Goal: Information Seeking & Learning: Learn about a topic

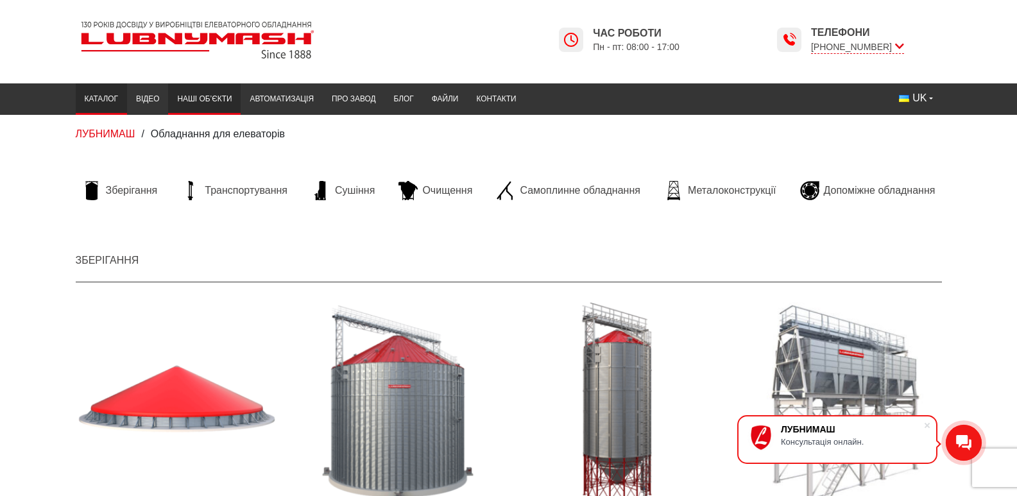
click at [168, 94] on link "Наші об’єкти" at bounding box center [204, 99] width 73 height 25
click at [241, 96] on link "Автоматизація" at bounding box center [282, 99] width 82 height 25
click at [456, 191] on span "Очищення" at bounding box center [447, 190] width 50 height 14
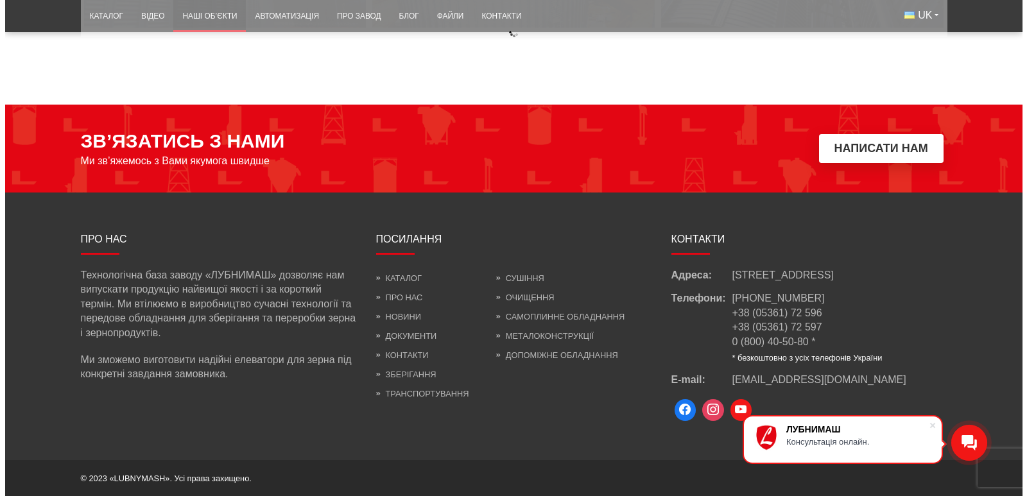
scroll to position [5774, 0]
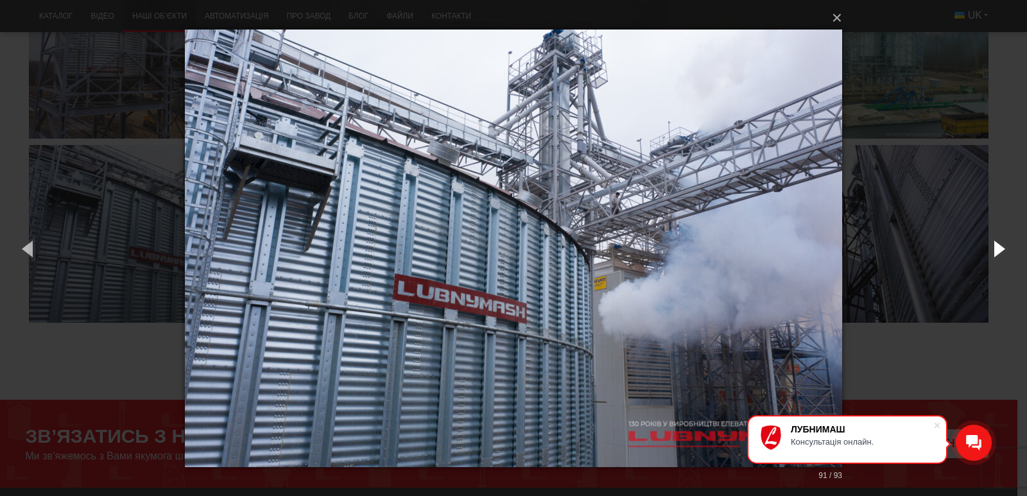
click at [998, 249] on button "button" at bounding box center [998, 248] width 58 height 71
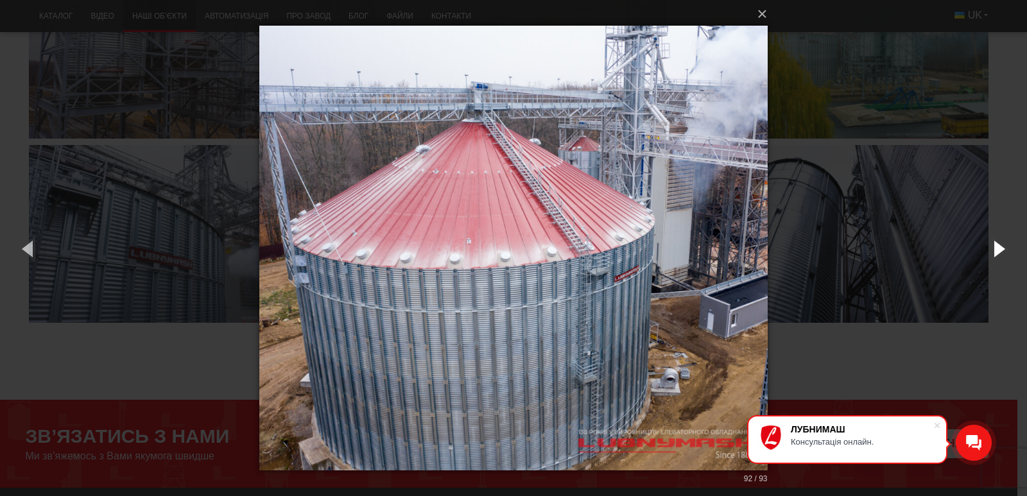
click at [998, 249] on button "button" at bounding box center [998, 248] width 58 height 71
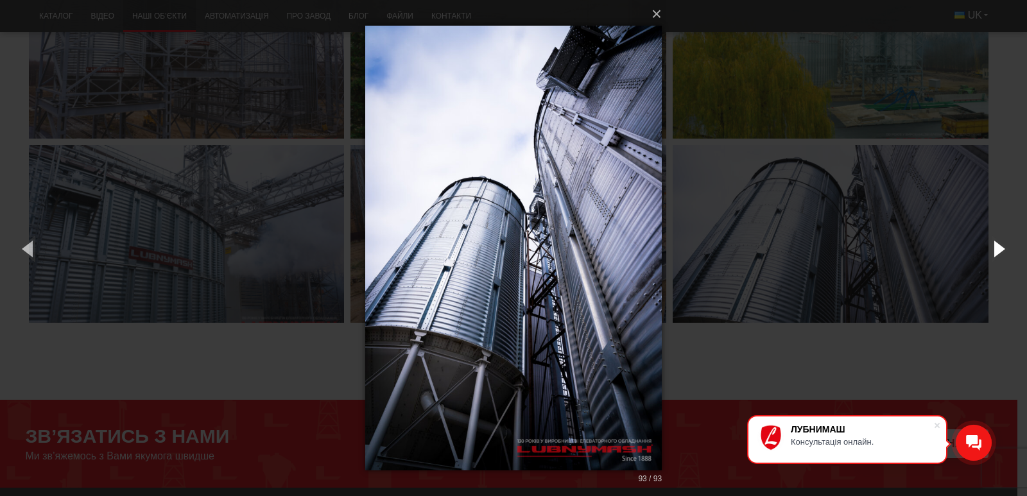
click at [998, 249] on button "button" at bounding box center [998, 248] width 58 height 71
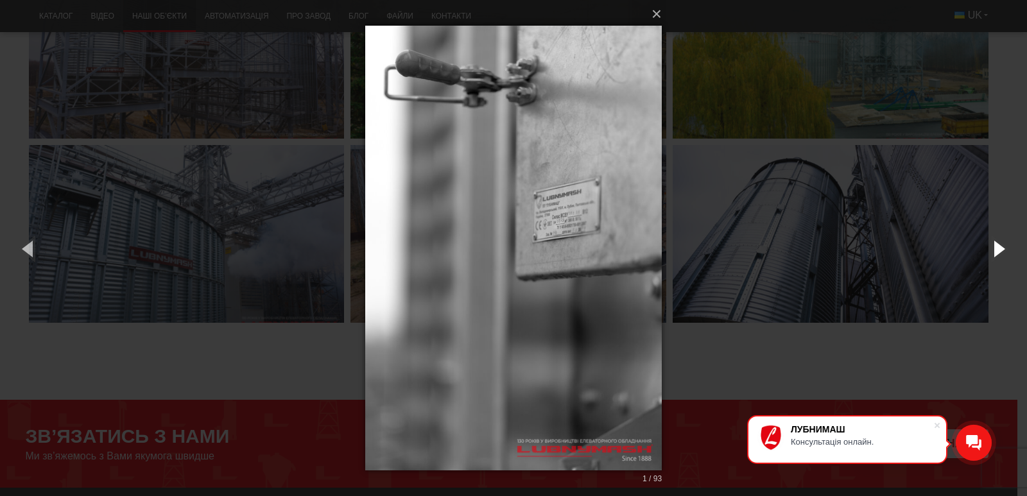
click at [998, 249] on button "button" at bounding box center [998, 248] width 58 height 71
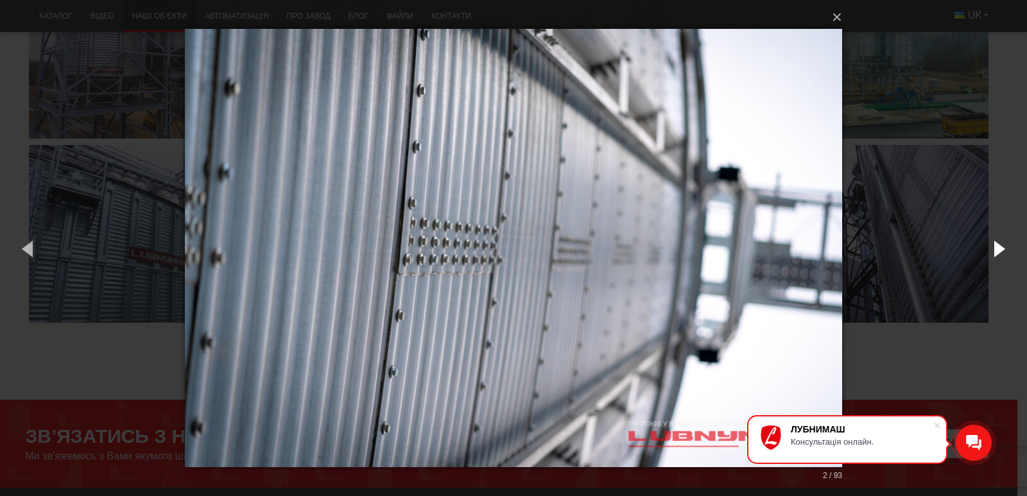
click at [998, 250] on button "button" at bounding box center [998, 248] width 58 height 71
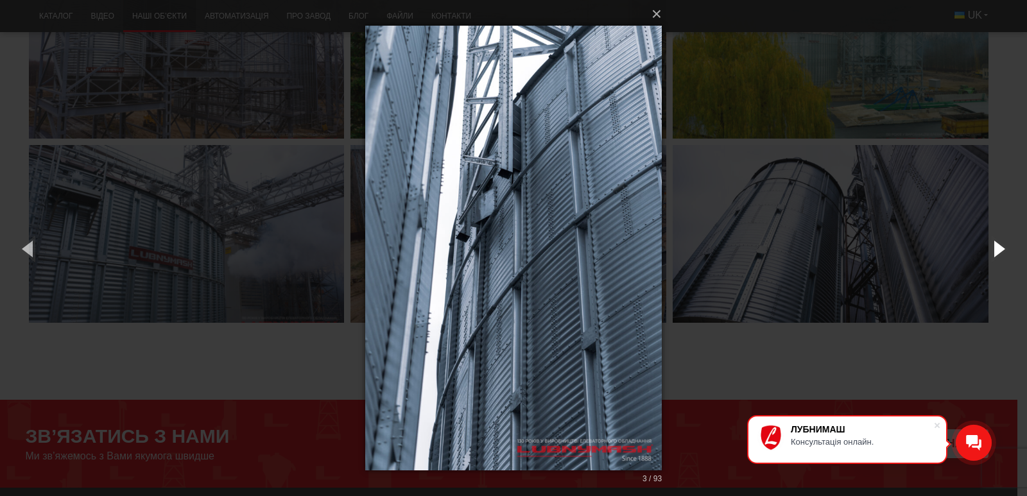
click at [998, 251] on button "button" at bounding box center [998, 248] width 58 height 71
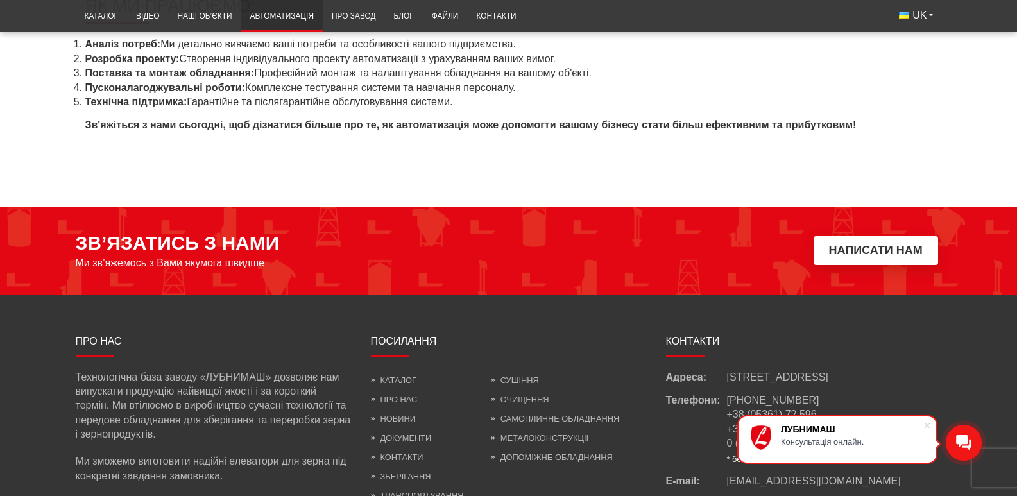
scroll to position [1103, 0]
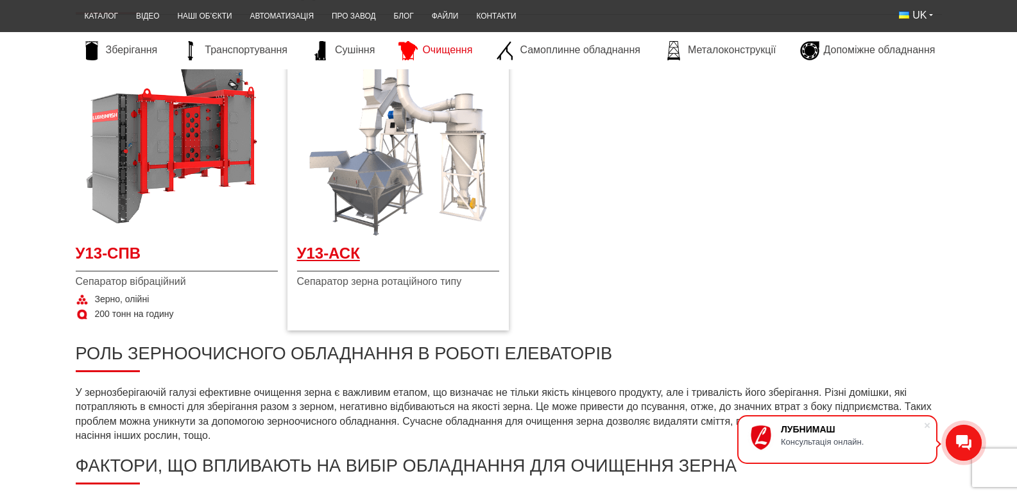
scroll to position [214, 0]
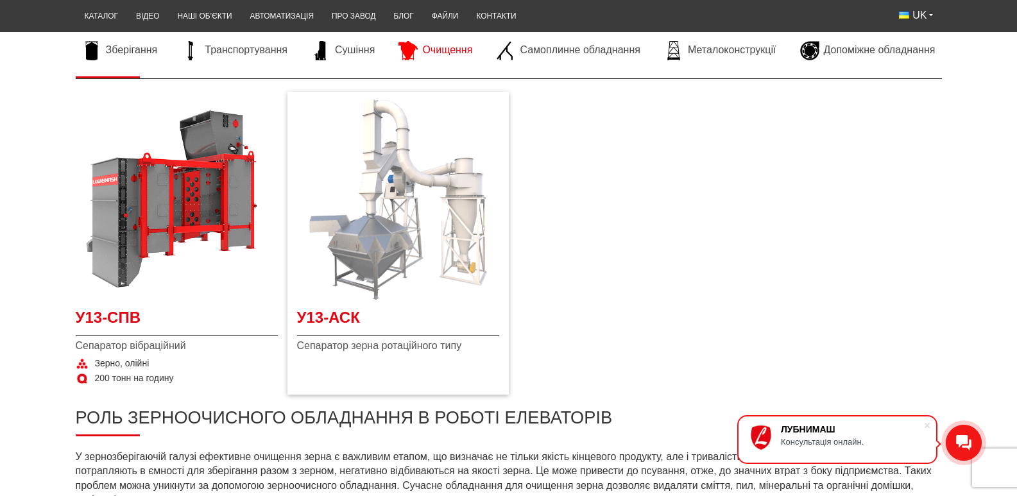
click at [343, 265] on img at bounding box center [398, 199] width 202 height 202
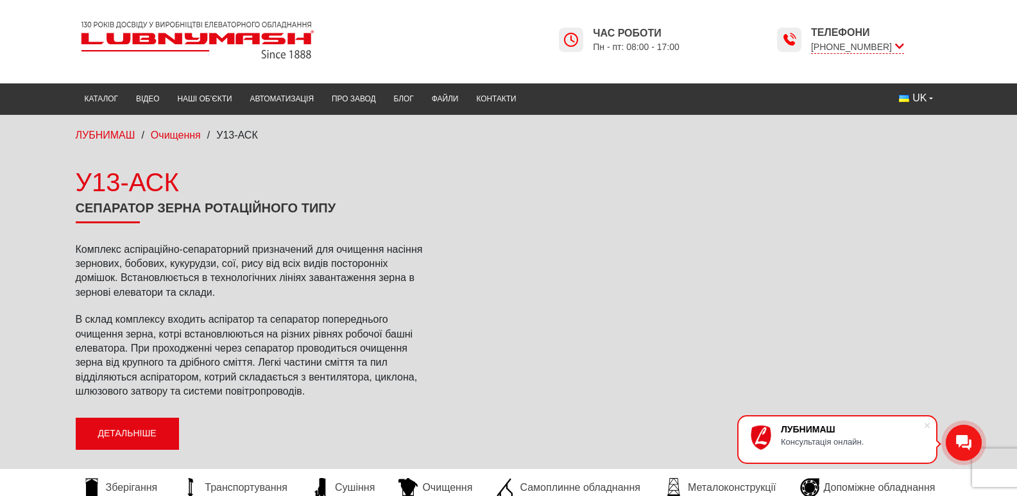
click at [76, 435] on link "Детальніше" at bounding box center [127, 434] width 103 height 32
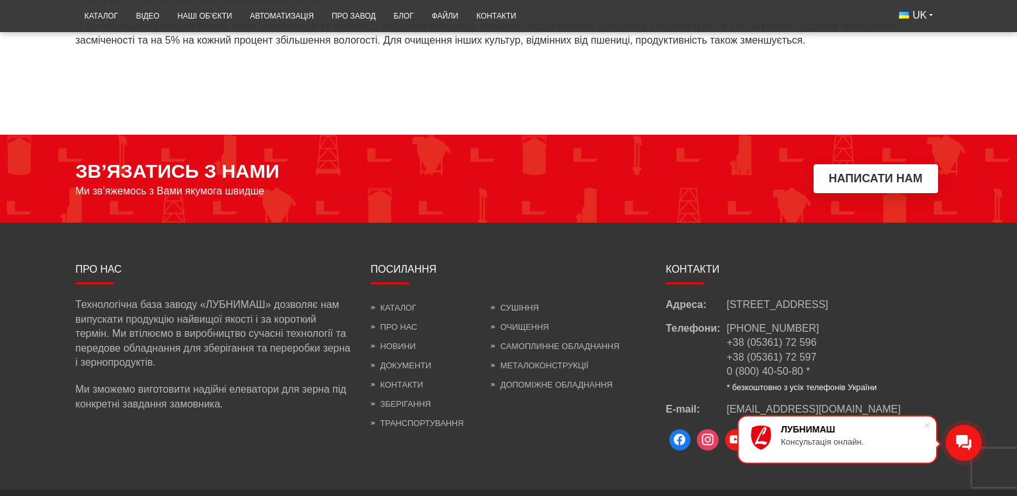
scroll to position [872, 0]
